Goal: Find specific page/section: Find specific page/section

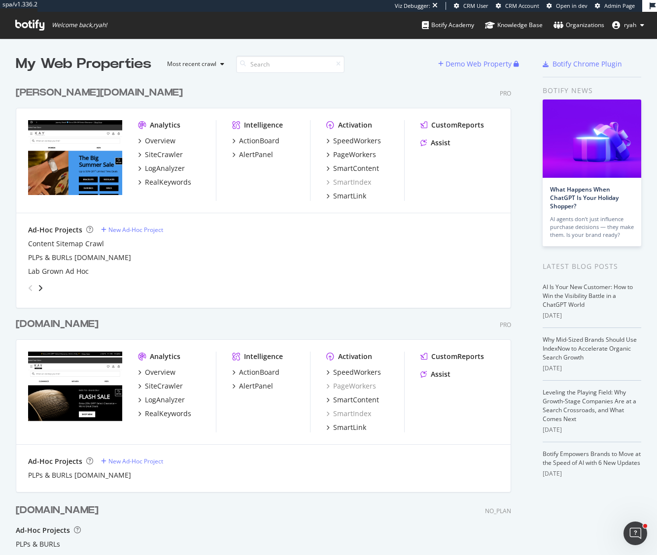
drag, startPoint x: 87, startPoint y: 89, endPoint x: 67, endPoint y: 91, distance: 20.3
click at [86, 89] on div "[PERSON_NAME][DOMAIN_NAME] Pro" at bounding box center [263, 93] width 495 height 14
click at [153, 167] on div "LogAnalyzer" at bounding box center [165, 169] width 40 height 10
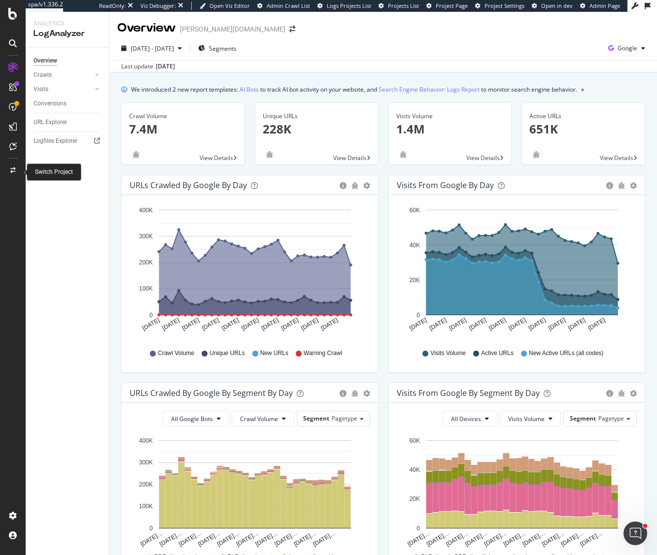
click at [11, 170] on icon at bounding box center [12, 170] width 5 height 6
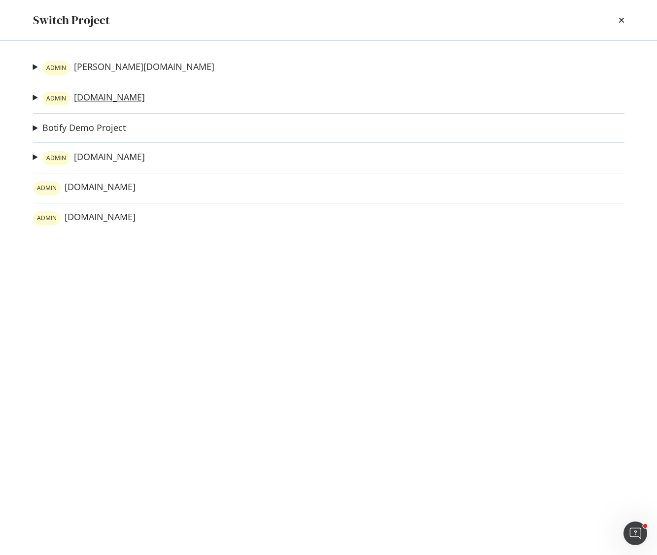
click at [103, 95] on link "ADMIN [DOMAIN_NAME]" at bounding box center [93, 99] width 102 height 14
